Goal: Task Accomplishment & Management: Use online tool/utility

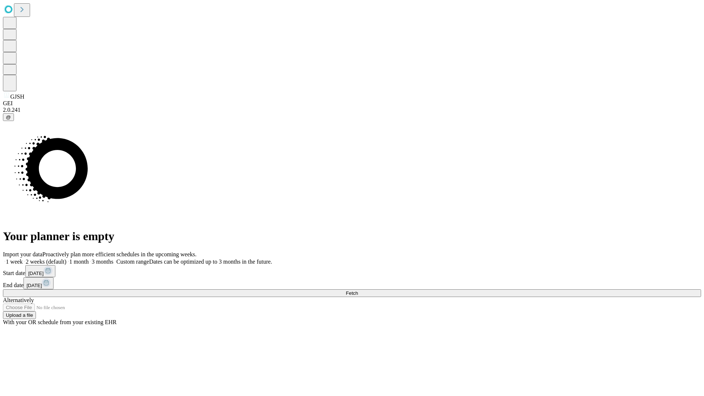
click at [358, 290] on span "Fetch" at bounding box center [352, 292] width 12 height 5
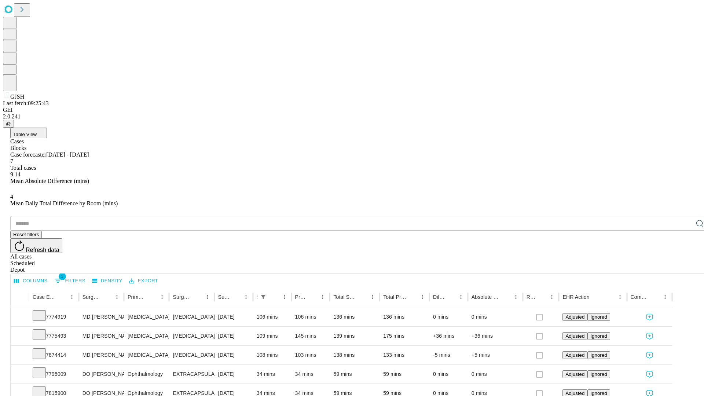
click at [656, 260] on div "Scheduled" at bounding box center [359, 263] width 698 height 7
